Goal: Check status: Check status

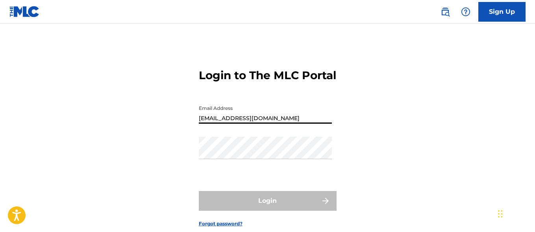
type input "[EMAIL_ADDRESS][DOMAIN_NAME]"
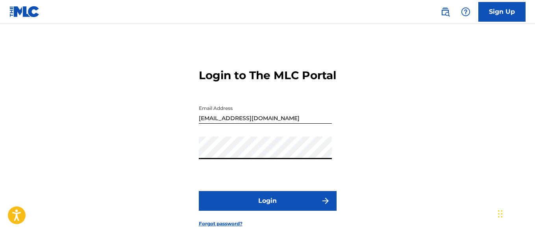
click at [267, 211] on button "Login" at bounding box center [268, 201] width 138 height 20
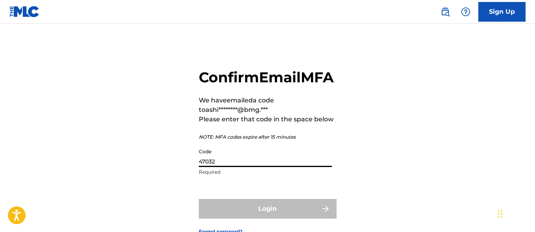
type input "470328"
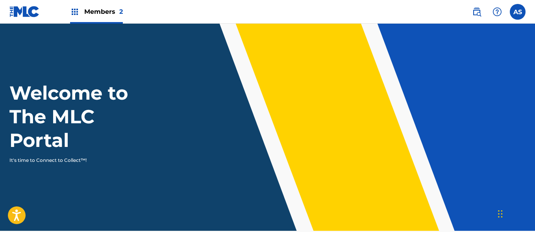
click at [75, 12] on img at bounding box center [74, 11] width 9 height 9
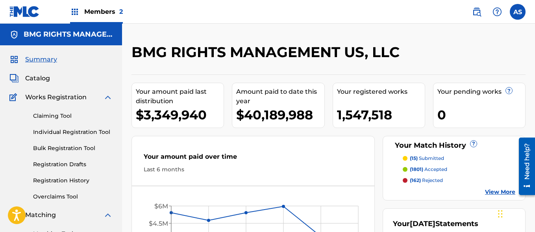
scroll to position [171, 0]
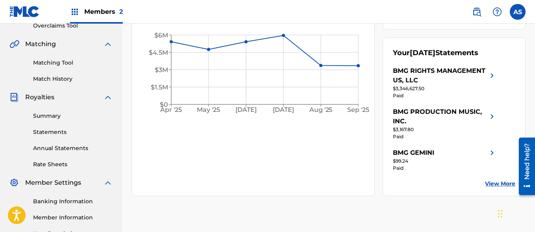
click at [73, 116] on link "Summary" at bounding box center [73, 116] width 80 height 8
